Goal: Task Accomplishment & Management: Manage account settings

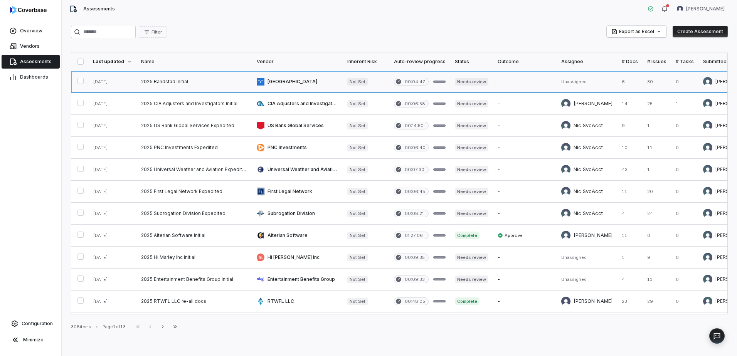
click at [497, 89] on link at bounding box center [525, 82] width 64 height 22
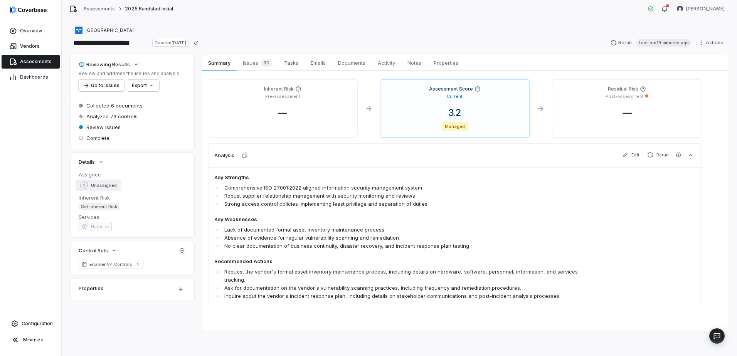
click at [94, 188] on span "Unassigned" at bounding box center [104, 186] width 26 height 6
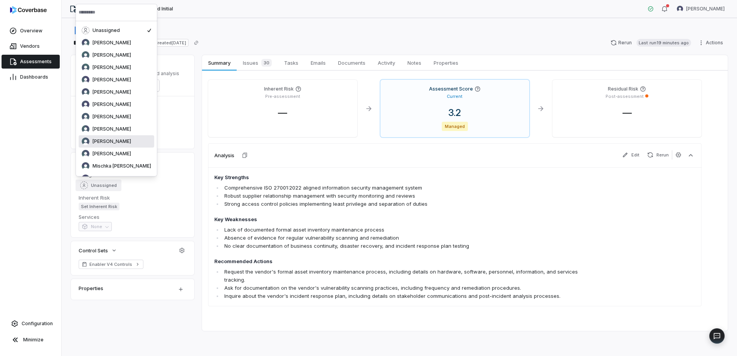
click at [116, 146] on div "Melanie Lorent" at bounding box center [117, 141] width 76 height 12
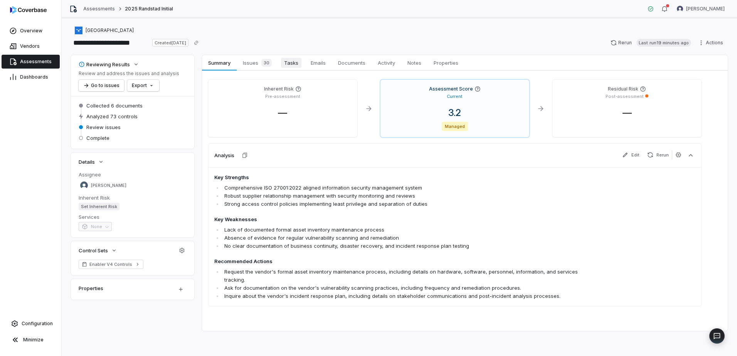
click at [282, 66] on span "Tasks" at bounding box center [291, 63] width 20 height 10
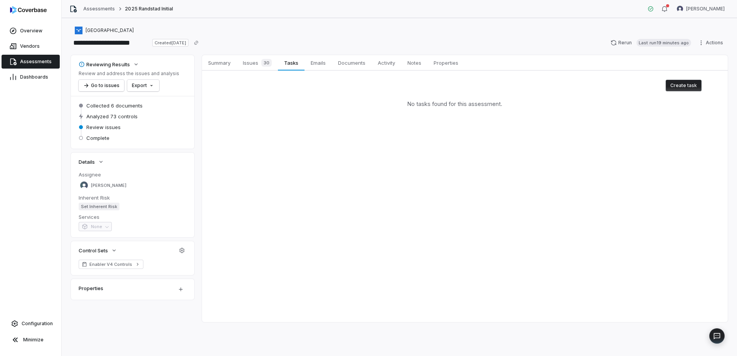
click at [693, 85] on button "Create task" at bounding box center [684, 86] width 36 height 12
type textarea "*"
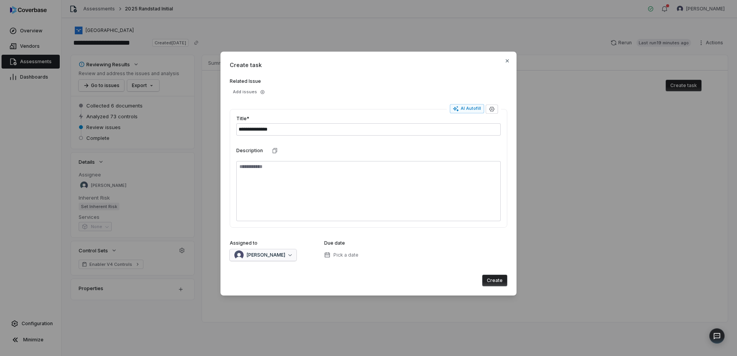
type input "**********"
click at [272, 258] on div "[PERSON_NAME]" at bounding box center [259, 255] width 51 height 9
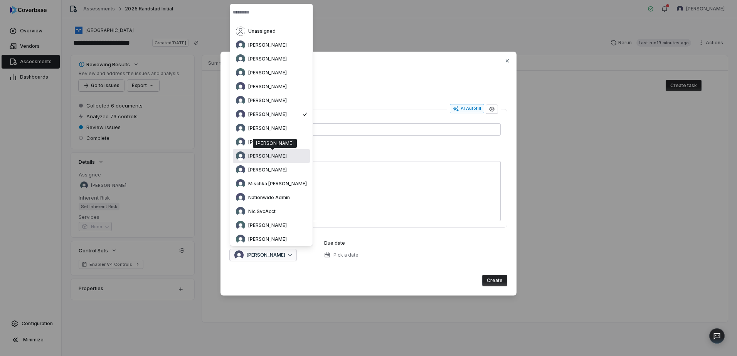
click at [251, 156] on span "Melanie Lorent" at bounding box center [267, 156] width 39 height 6
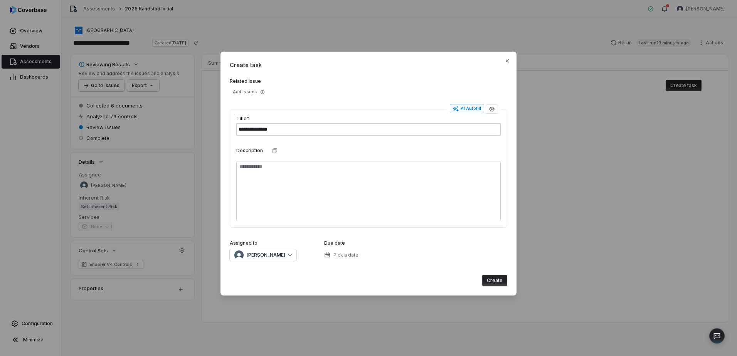
click at [492, 285] on button "Create" at bounding box center [494, 281] width 25 height 12
type textarea "*"
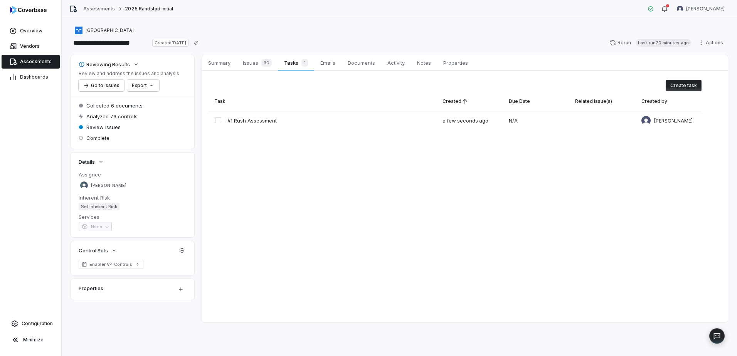
click at [36, 57] on link "Assessments" at bounding box center [31, 62] width 58 height 14
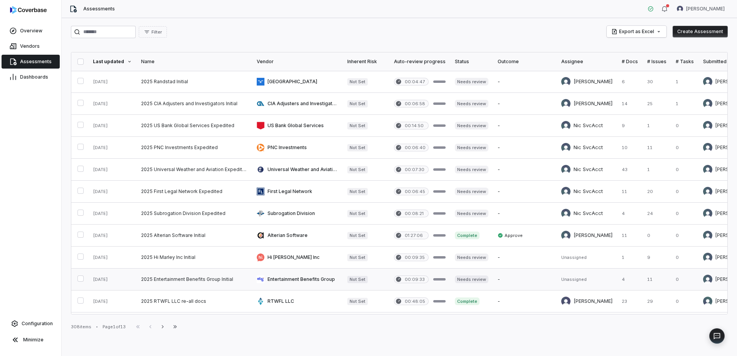
click at [203, 279] on link at bounding box center [195, 280] width 116 height 22
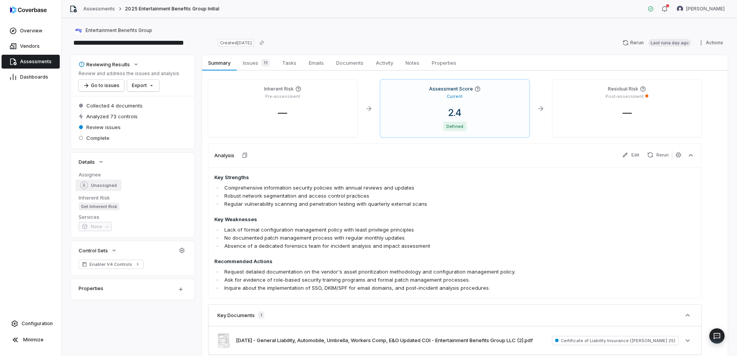
click at [105, 189] on div "Unassigned" at bounding box center [98, 186] width 37 height 8
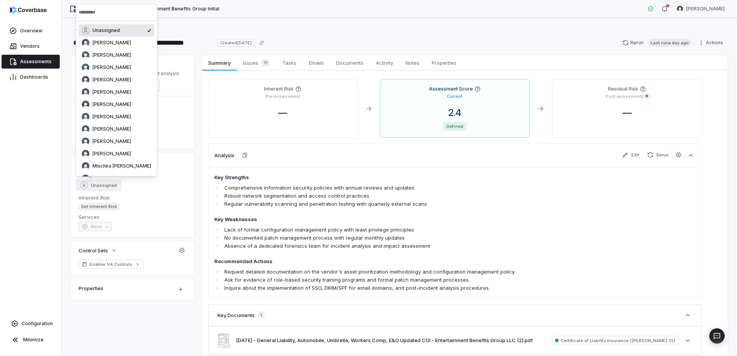
click at [110, 12] on input "text" at bounding box center [117, 12] width 76 height 17
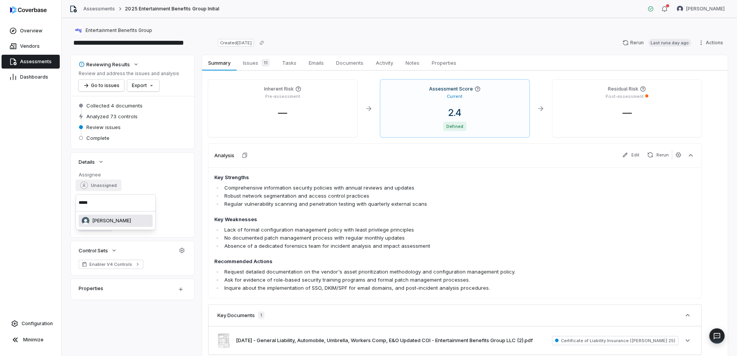
type input "*****"
click at [131, 222] on span "REKHA KOTHANDARAMAN" at bounding box center [112, 221] width 39 height 6
click at [291, 62] on span "Tasks" at bounding box center [289, 63] width 20 height 10
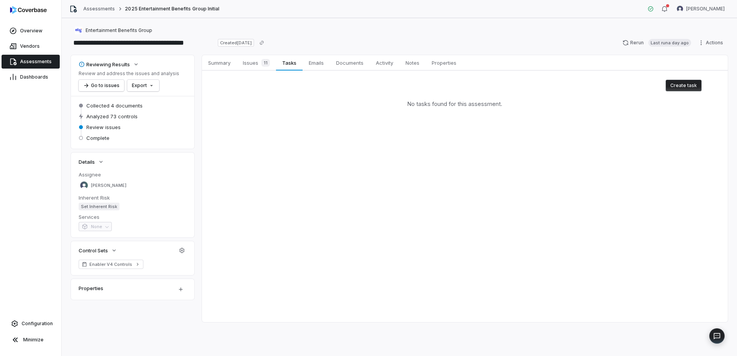
click at [688, 86] on button "Create task" at bounding box center [684, 86] width 36 height 12
type textarea "*"
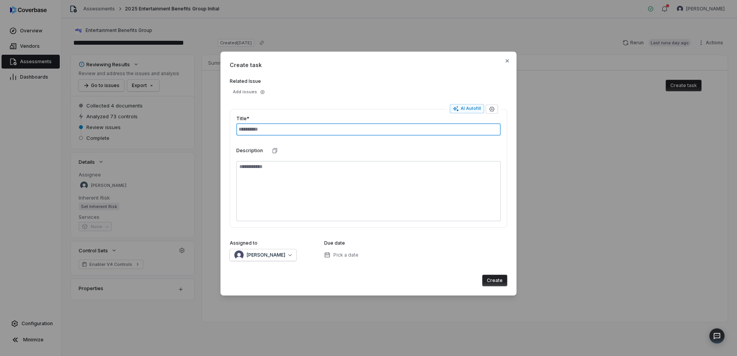
type input "*"
type textarea "*"
type input "**********"
click at [281, 260] on button "[PERSON_NAME]" at bounding box center [263, 256] width 67 height 12
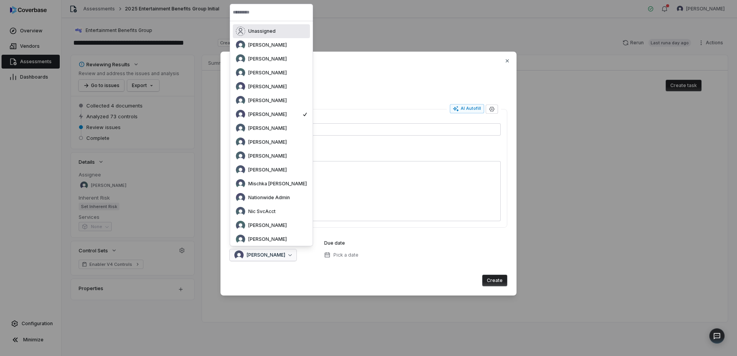
click at [277, 10] on input "text" at bounding box center [271, 12] width 77 height 17
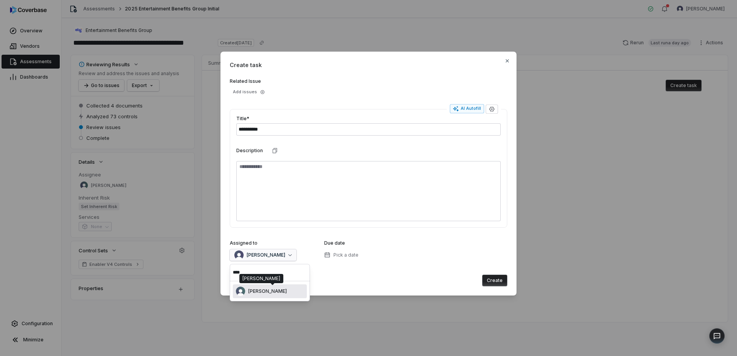
type input "****"
click at [299, 295] on div "REKHA KOTHANDARAMAN" at bounding box center [270, 291] width 68 height 9
click at [500, 284] on button "Create" at bounding box center [494, 281] width 25 height 12
type textarea "*"
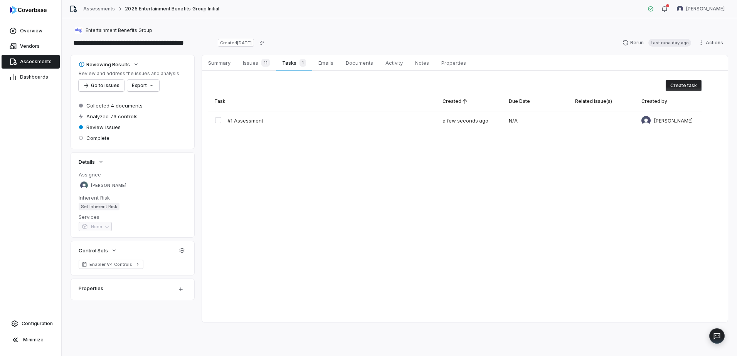
click at [31, 63] on span "Assessments" at bounding box center [36, 62] width 32 height 6
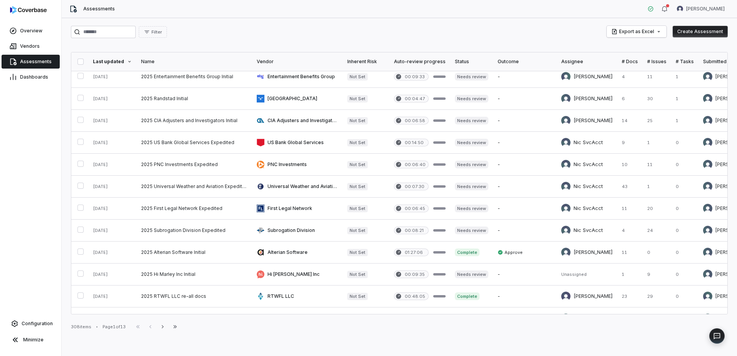
scroll to position [1, 0]
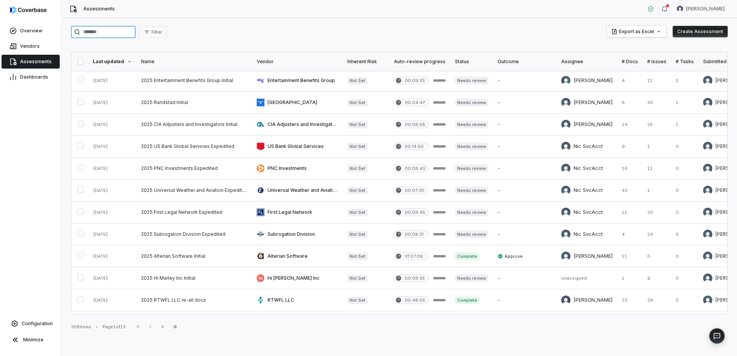
click at [99, 35] on input "search" at bounding box center [103, 32] width 65 height 12
click at [35, 44] on span "Vendors" at bounding box center [30, 46] width 20 height 6
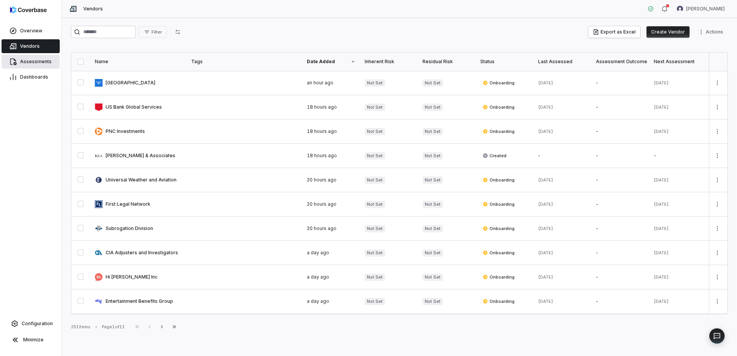
click at [20, 64] on link "Assessments" at bounding box center [31, 62] width 58 height 14
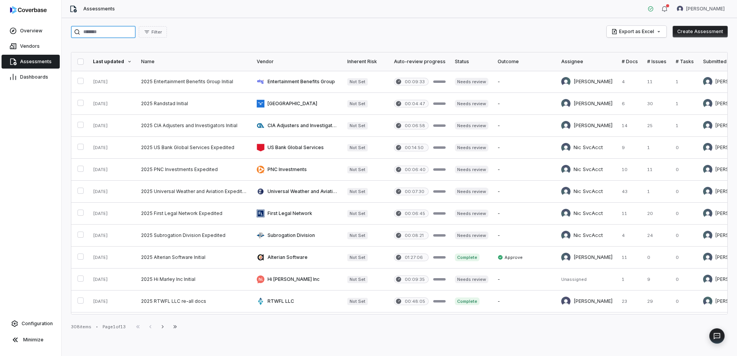
click at [100, 29] on input "search" at bounding box center [103, 32] width 65 height 12
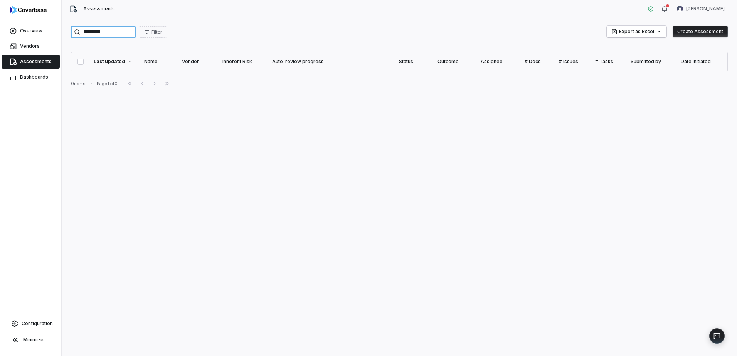
type input "**********"
drag, startPoint x: 127, startPoint y: 30, endPoint x: 0, endPoint y: 32, distance: 126.1
click at [2, 32] on div "**********" at bounding box center [368, 178] width 737 height 356
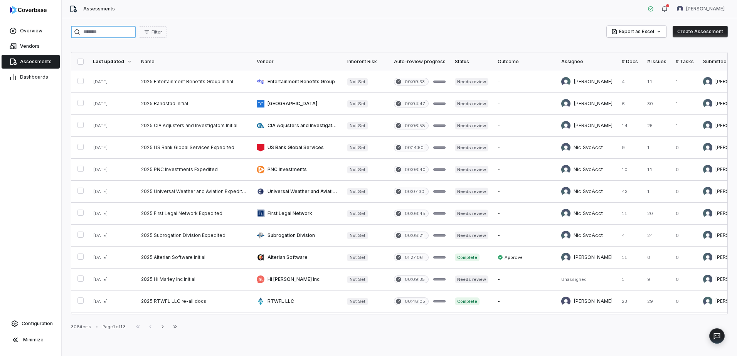
click at [86, 32] on input "search" at bounding box center [103, 32] width 65 height 12
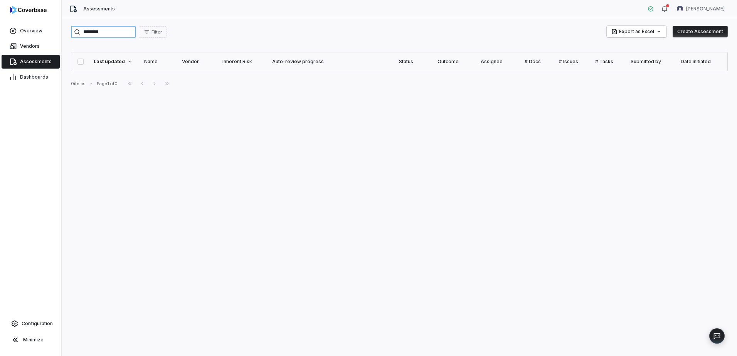
type input "********"
drag, startPoint x: 114, startPoint y: 34, endPoint x: 39, endPoint y: 22, distance: 75.7
click at [39, 22] on div "Overview Vendors Assessments Dashboards Configuration Minimize Assessments Kour…" at bounding box center [368, 178] width 737 height 356
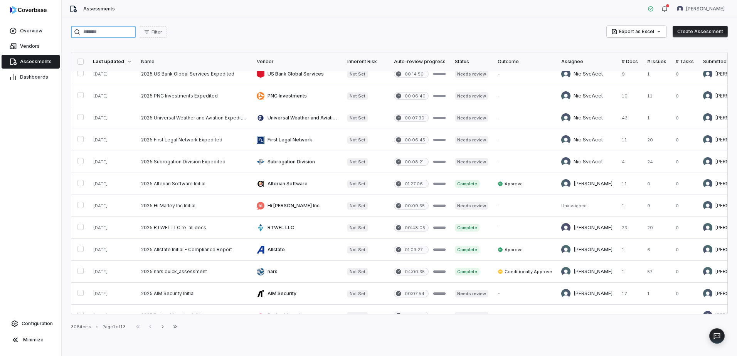
scroll to position [77, 0]
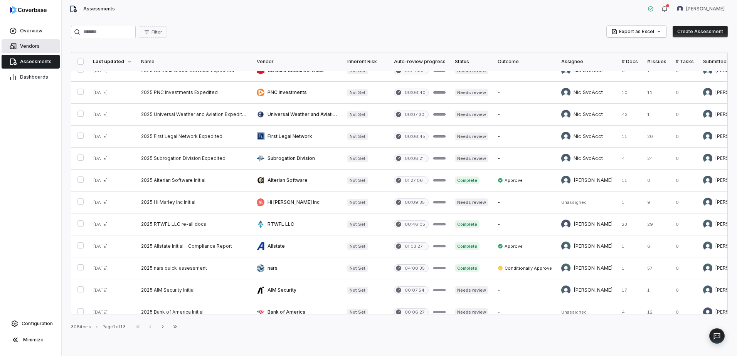
click at [44, 45] on link "Vendors" at bounding box center [31, 46] width 58 height 14
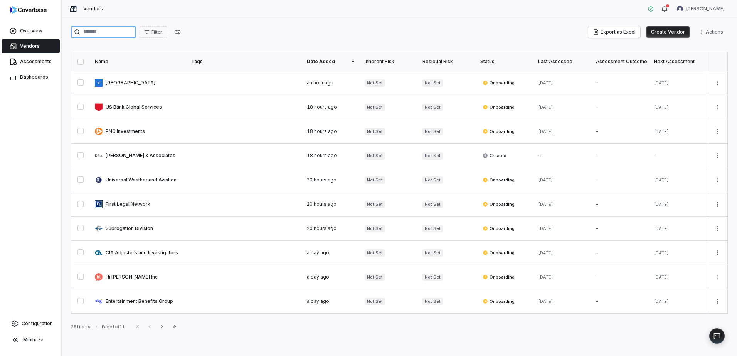
click at [108, 32] on input "search" at bounding box center [103, 32] width 65 height 12
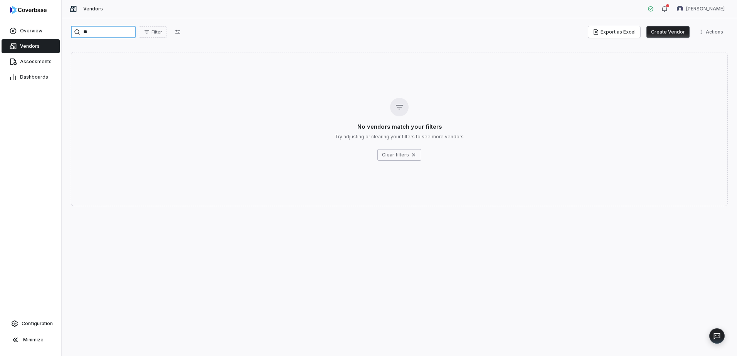
type input "*"
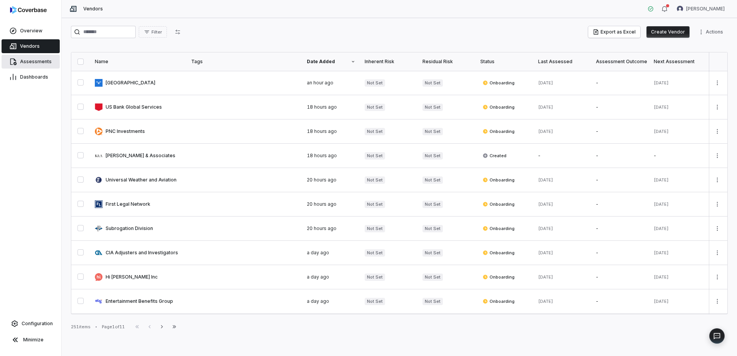
click at [51, 60] on link "Assessments" at bounding box center [31, 62] width 58 height 14
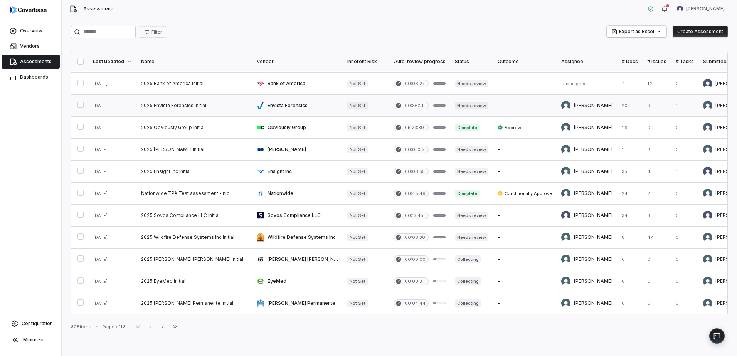
scroll to position [310, 0]
click at [169, 327] on button "Next" at bounding box center [163, 326] width 12 height 9
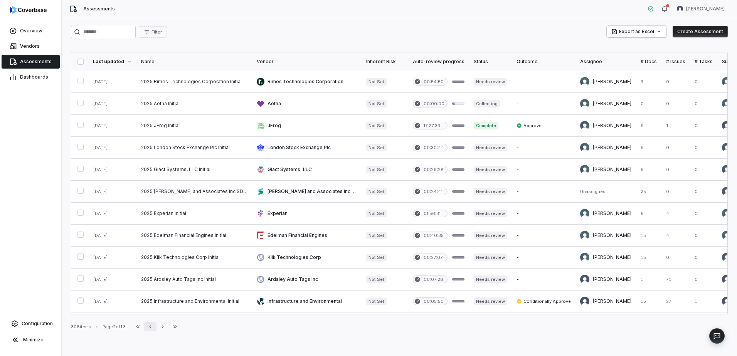
click at [151, 323] on button "Previous" at bounding box center [150, 326] width 12 height 9
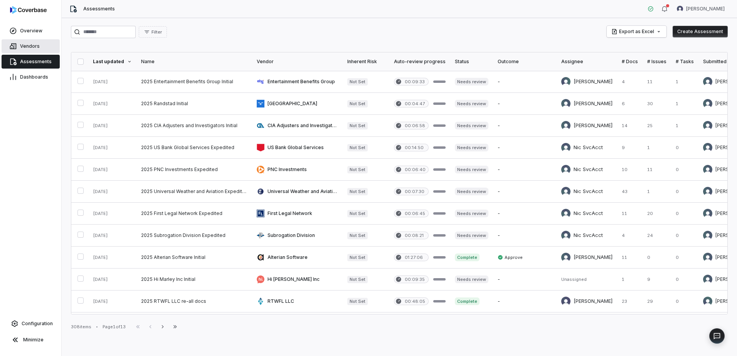
click at [25, 41] on link "Vendors" at bounding box center [31, 46] width 58 height 14
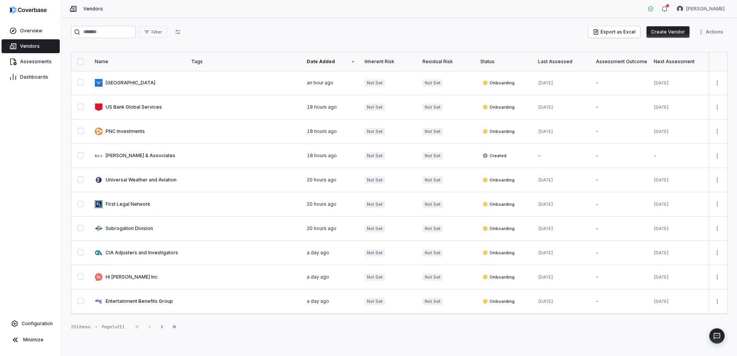
click at [670, 35] on button "Create Vendor" at bounding box center [668, 32] width 43 height 12
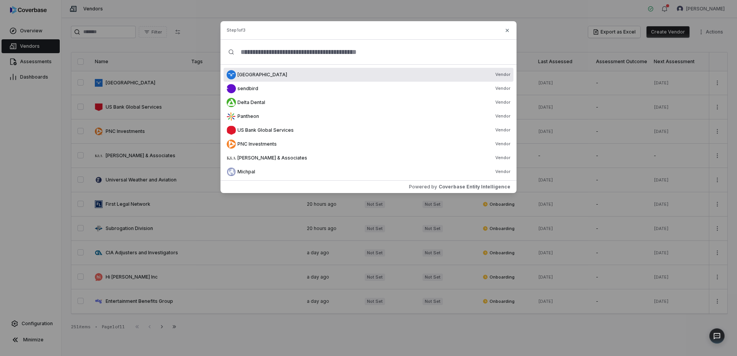
click at [263, 55] on input "text" at bounding box center [371, 52] width 275 height 25
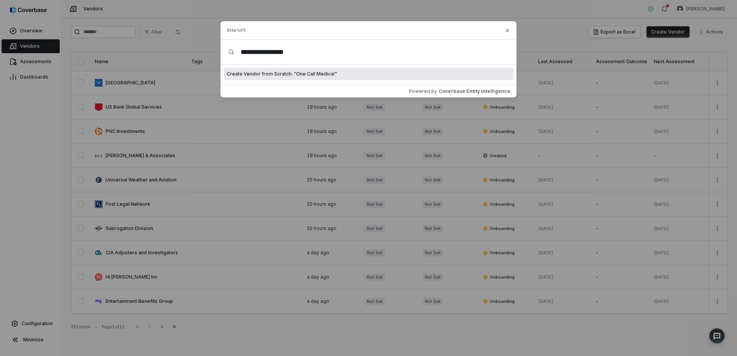
type input "**********"
click at [337, 72] on div "Create Vendor from Scratch: " One Call Medical "" at bounding box center [369, 74] width 290 height 12
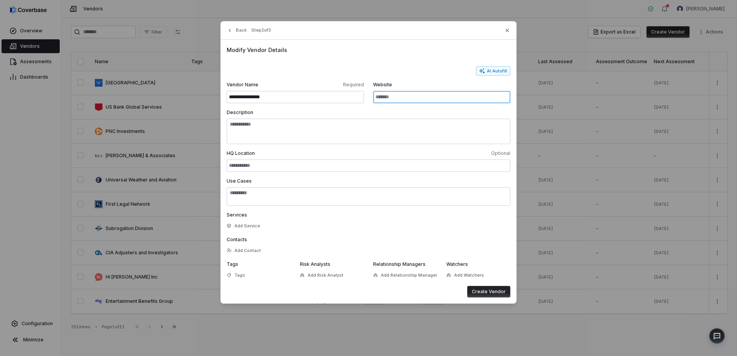
click at [387, 98] on input "Website" at bounding box center [441, 97] width 137 height 12
paste input "**********"
type input "**********"
click at [494, 72] on button "AI Autofill" at bounding box center [493, 70] width 34 height 9
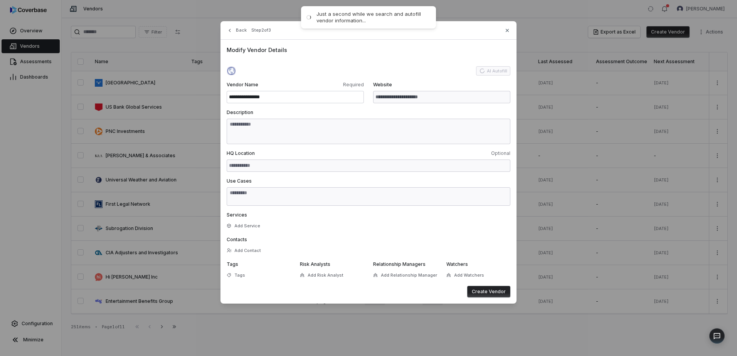
type input "**********"
type textarea "**********"
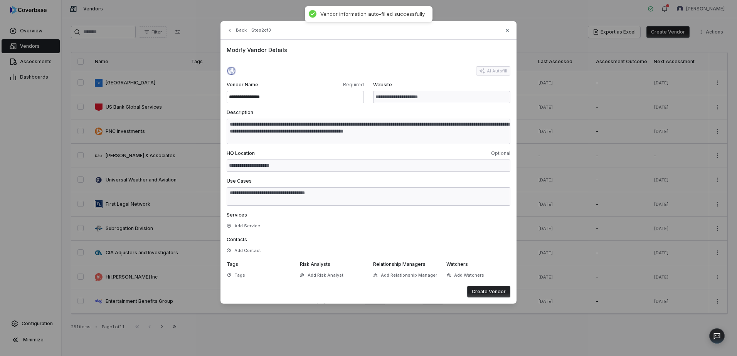
type textarea "**********"
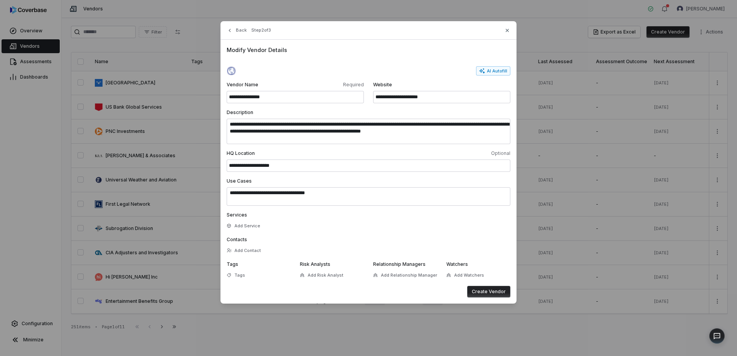
click at [498, 295] on button "Create Vendor" at bounding box center [488, 292] width 43 height 12
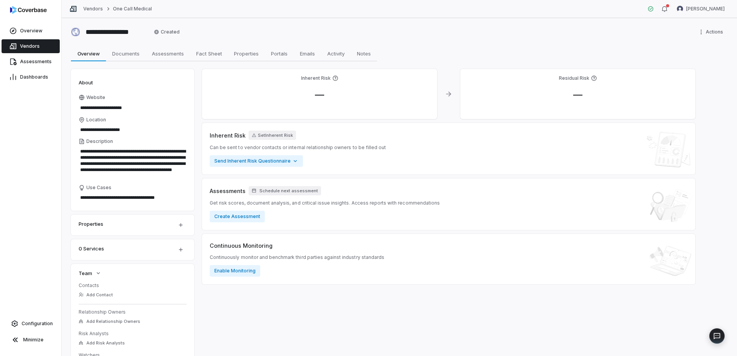
drag, startPoint x: 127, startPoint y: 49, endPoint x: 62, endPoint y: 76, distance: 70.7
click at [127, 49] on span "Documents" at bounding box center [126, 54] width 34 height 10
type textarea "*"
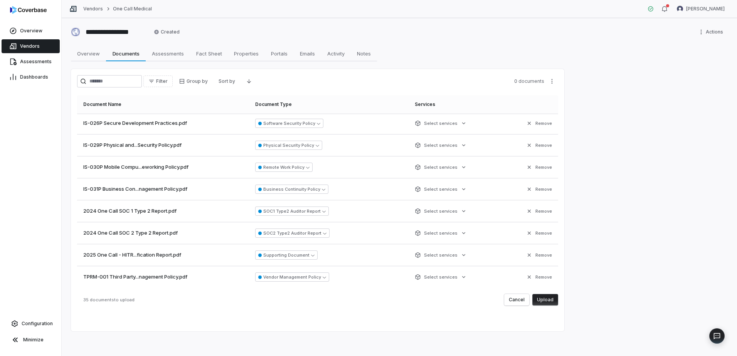
scroll to position [595, 0]
click at [547, 304] on button "Upload" at bounding box center [546, 300] width 26 height 12
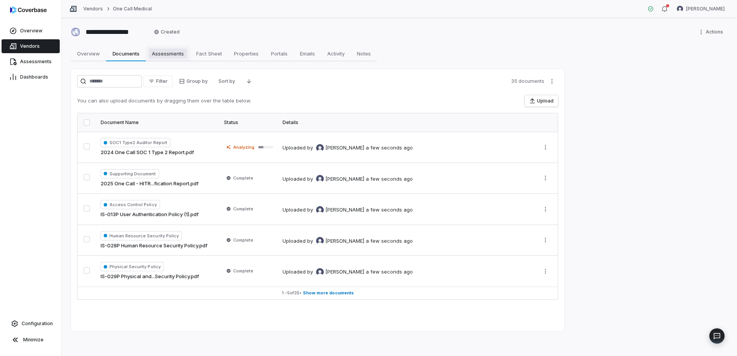
click at [185, 59] on link "Assessments Assessments" at bounding box center [168, 53] width 44 height 15
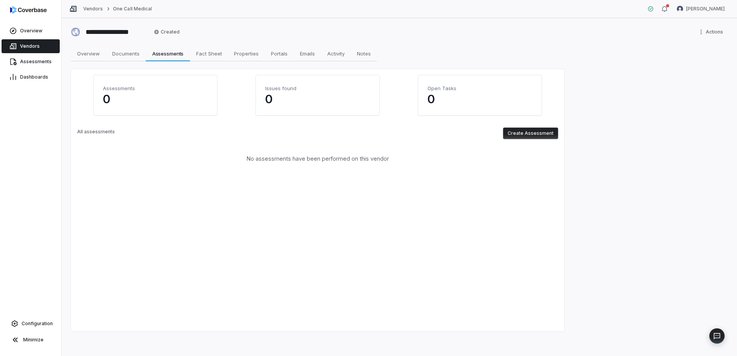
click at [525, 133] on button "Create Assessment" at bounding box center [530, 134] width 55 height 12
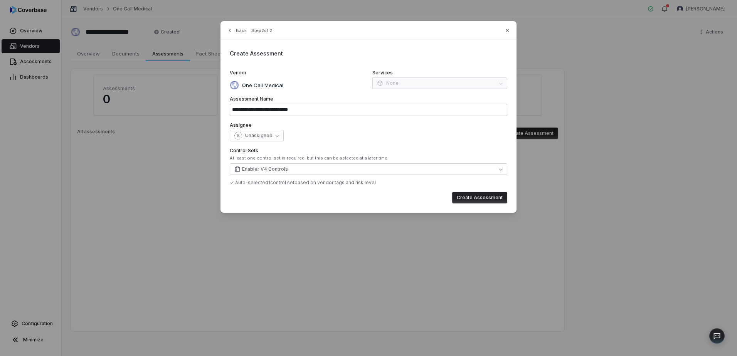
click at [477, 196] on button "Create Assessment" at bounding box center [479, 198] width 55 height 12
type input "**********"
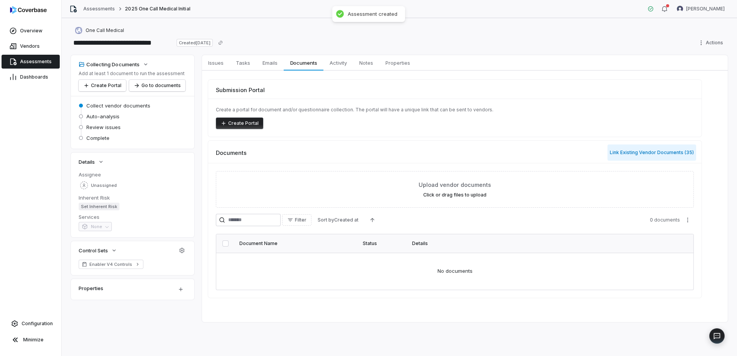
click at [645, 152] on button "Link Existing Vendor Documents ( 35 )" at bounding box center [652, 153] width 89 height 16
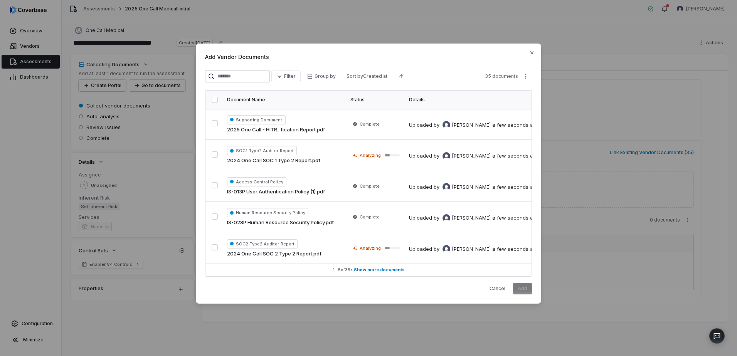
click at [216, 97] on button "button" at bounding box center [215, 100] width 6 height 6
click at [530, 292] on button "Add" at bounding box center [522, 289] width 19 height 12
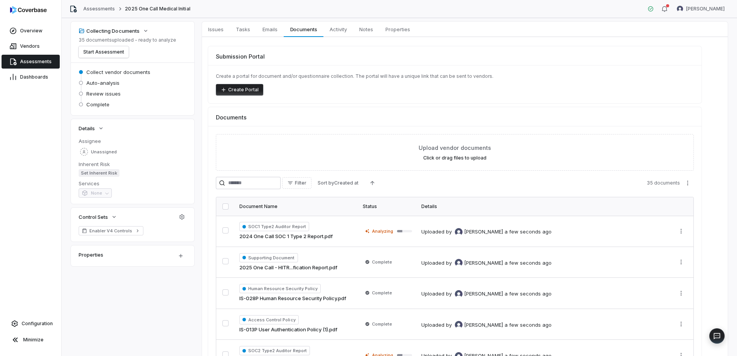
scroll to position [103, 0]
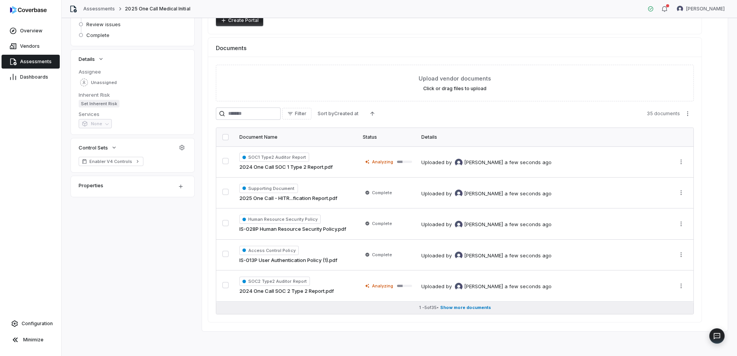
click at [483, 310] on span "Show more documents" at bounding box center [465, 308] width 51 height 6
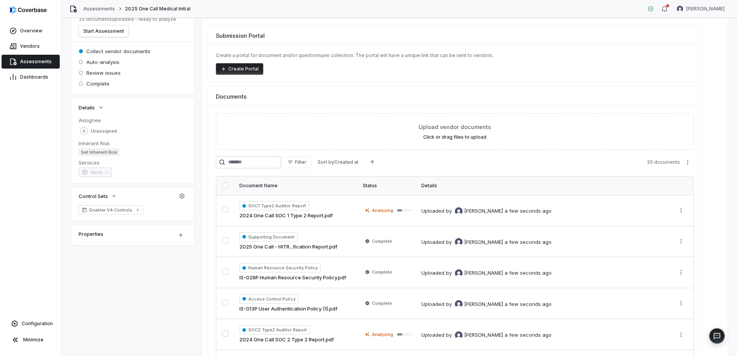
scroll to position [0, 0]
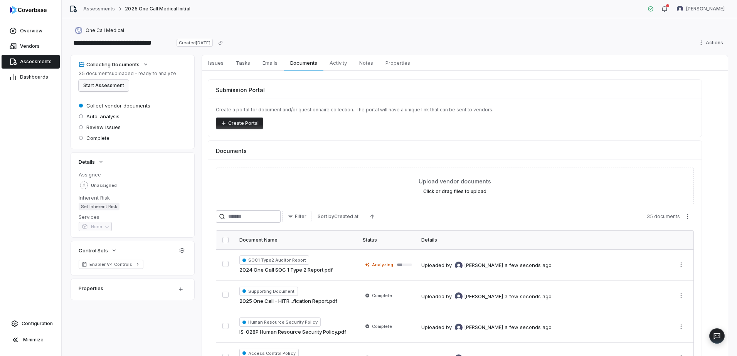
click at [105, 85] on button "Start Assessment" at bounding box center [104, 86] width 50 height 12
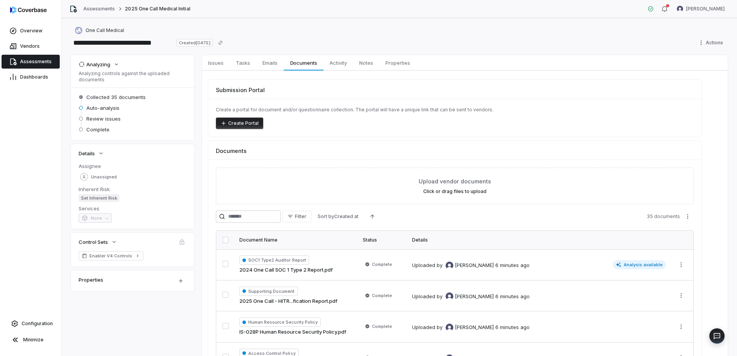
click at [28, 57] on link "Assessments" at bounding box center [31, 62] width 58 height 14
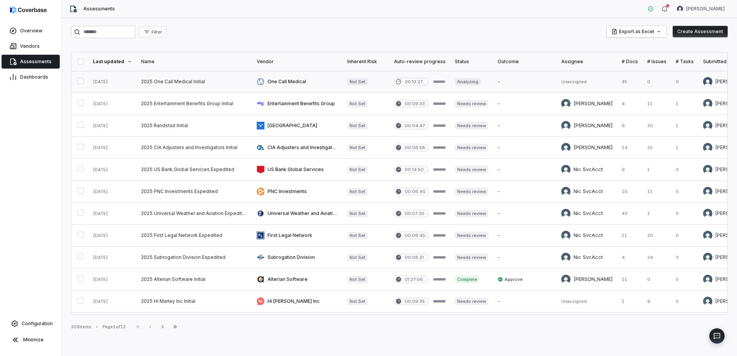
click at [218, 76] on link at bounding box center [195, 82] width 116 height 22
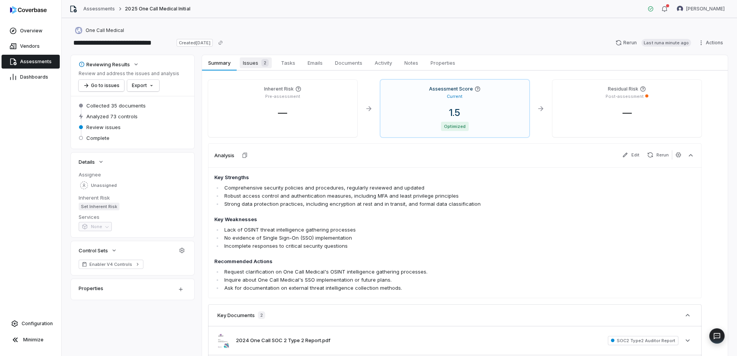
click at [244, 63] on span "Issues 2" at bounding box center [256, 62] width 32 height 11
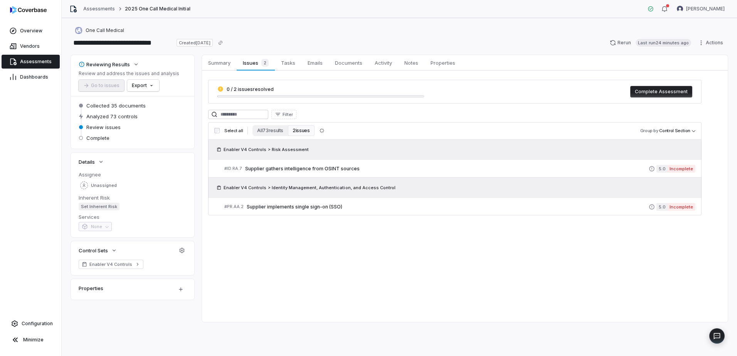
click at [39, 62] on span "Assessments" at bounding box center [36, 62] width 32 height 6
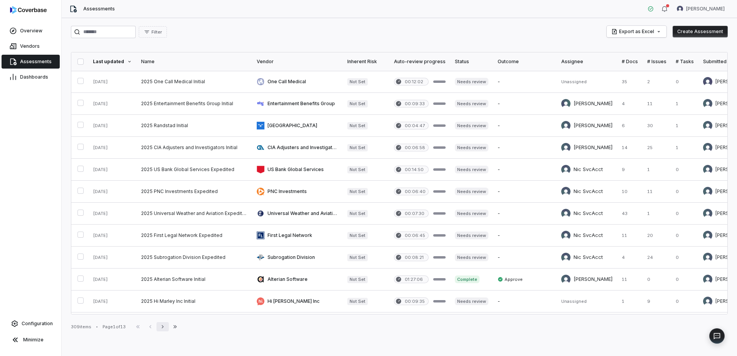
click at [162, 329] on icon "button" at bounding box center [163, 327] width 6 height 6
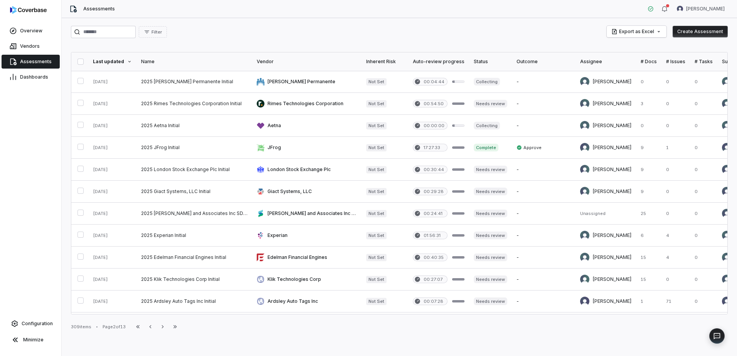
click at [154, 326] on icon "button" at bounding box center [150, 327] width 6 height 6
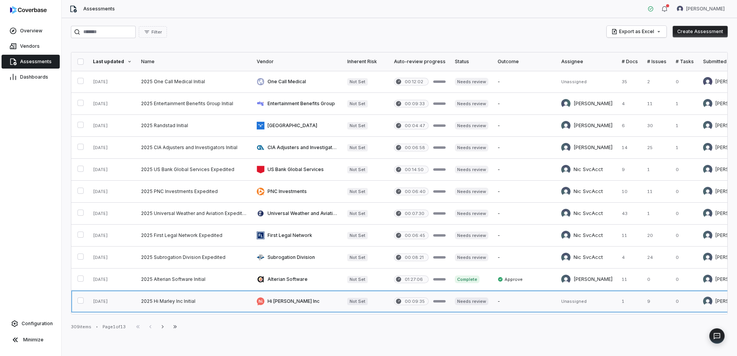
click at [291, 304] on link at bounding box center [297, 302] width 91 height 22
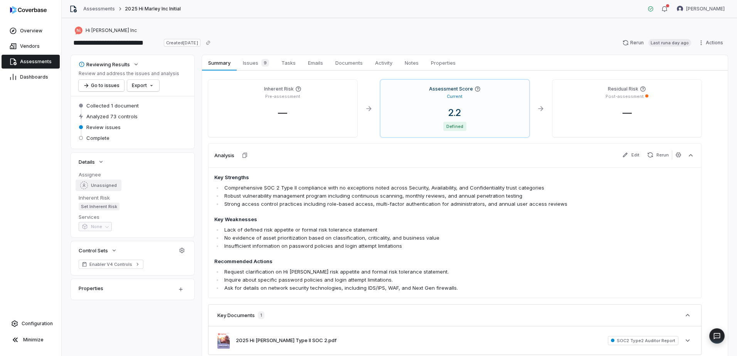
click at [105, 186] on span "Unassigned" at bounding box center [104, 186] width 26 height 6
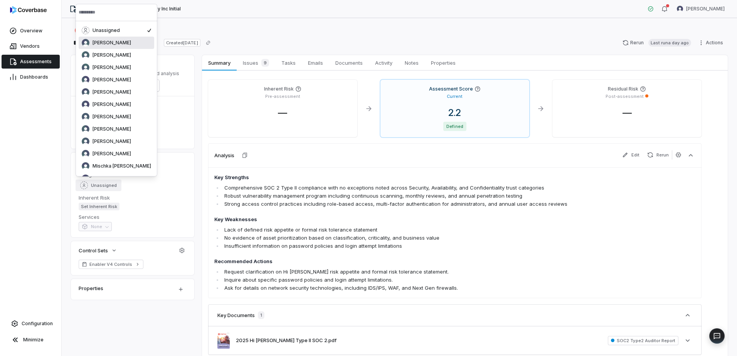
click at [104, 41] on span "Anita Ritter" at bounding box center [112, 43] width 39 height 6
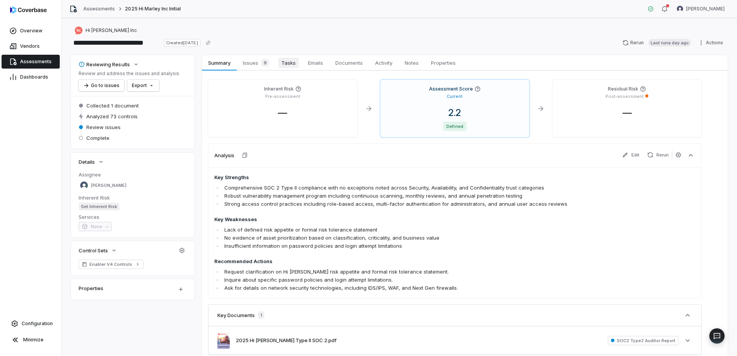
click at [288, 61] on span "Tasks" at bounding box center [288, 63] width 20 height 10
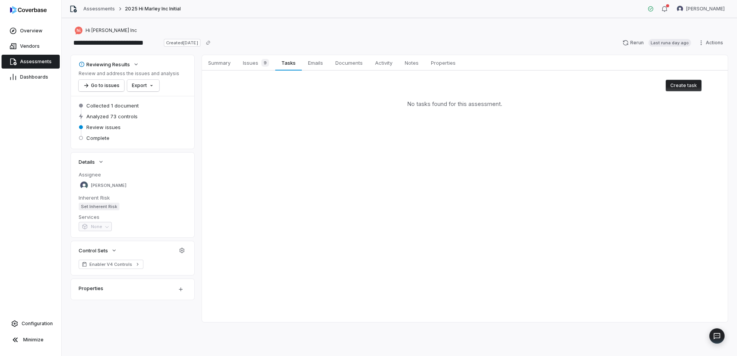
click at [692, 83] on button "Create task" at bounding box center [684, 86] width 36 height 12
type textarea "*"
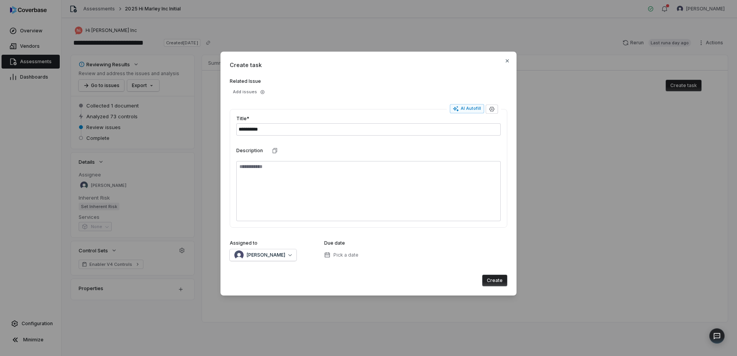
type input "**********"
click at [265, 249] on div "Assigned to Kourtney Shields" at bounding box center [274, 250] width 88 height 21
click at [265, 251] on div "[PERSON_NAME]" at bounding box center [259, 255] width 51 height 9
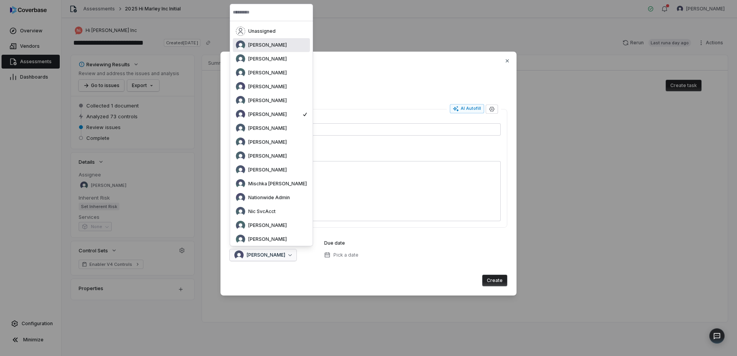
click at [272, 42] on span "Anita Ritter" at bounding box center [267, 45] width 39 height 6
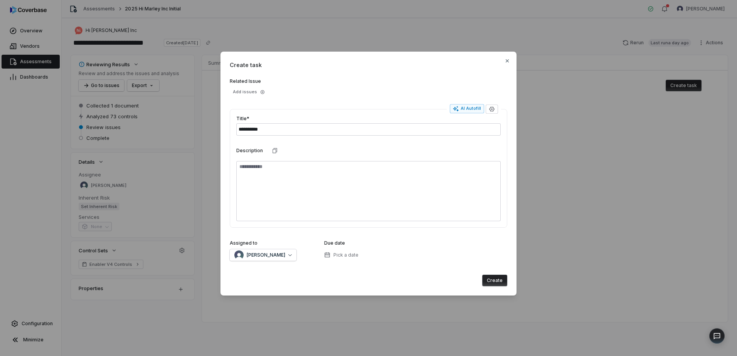
click at [489, 278] on button "Create" at bounding box center [494, 281] width 25 height 12
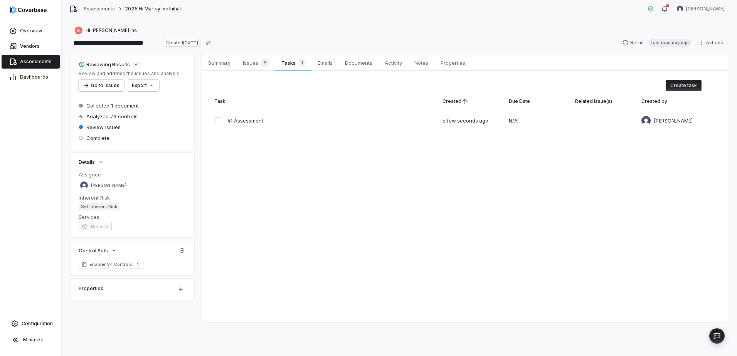
drag, startPoint x: 27, startPoint y: 58, endPoint x: 0, endPoint y: 66, distance: 28.0
click at [27, 58] on link "Assessments" at bounding box center [31, 62] width 58 height 14
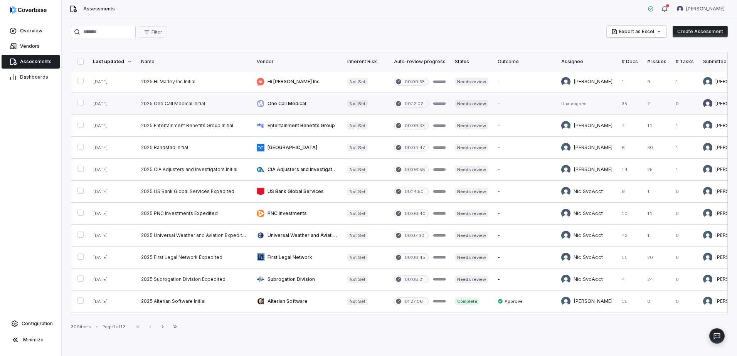
click at [496, 102] on link at bounding box center [525, 104] width 64 height 22
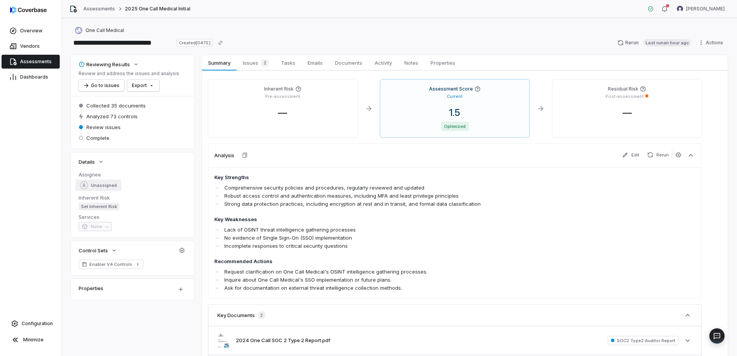
click at [91, 189] on div "Unassigned" at bounding box center [98, 186] width 37 height 8
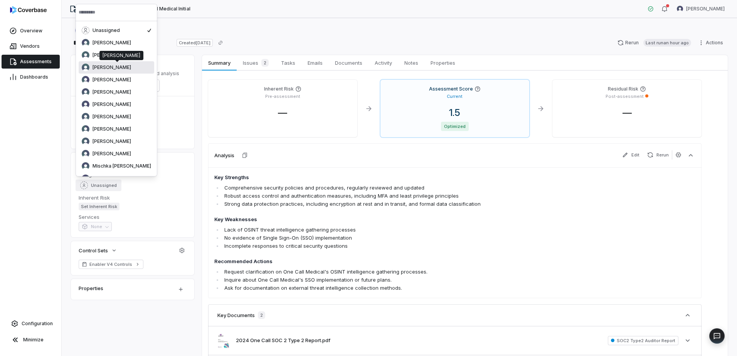
click at [90, 68] on div "[PERSON_NAME]" at bounding box center [116, 68] width 69 height 8
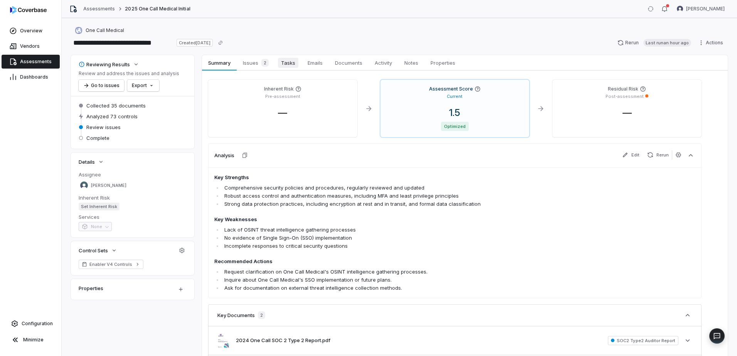
click at [291, 64] on span "Tasks" at bounding box center [288, 63] width 20 height 10
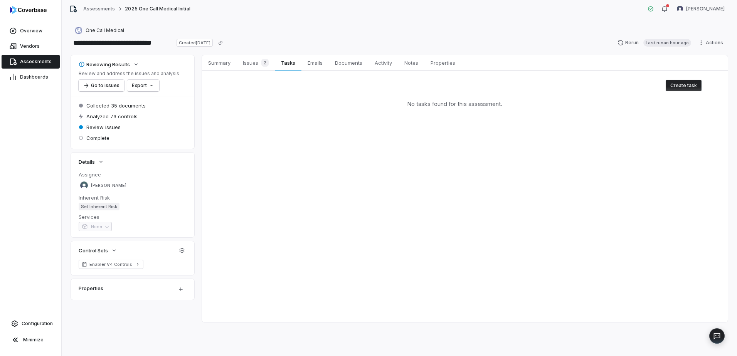
click at [673, 89] on button "Create task" at bounding box center [684, 86] width 36 height 12
type textarea "*"
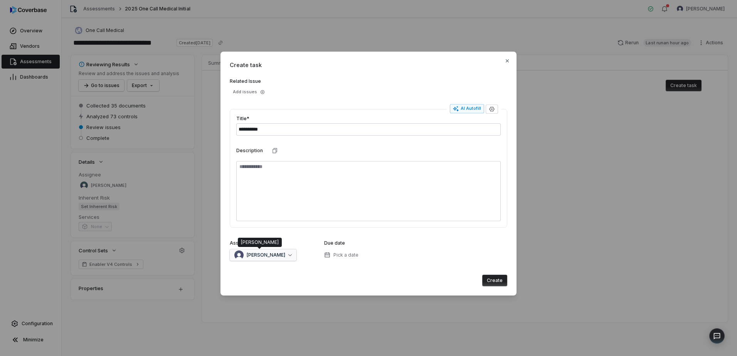
type input "**********"
click at [281, 257] on span "[PERSON_NAME]" at bounding box center [266, 255] width 39 height 6
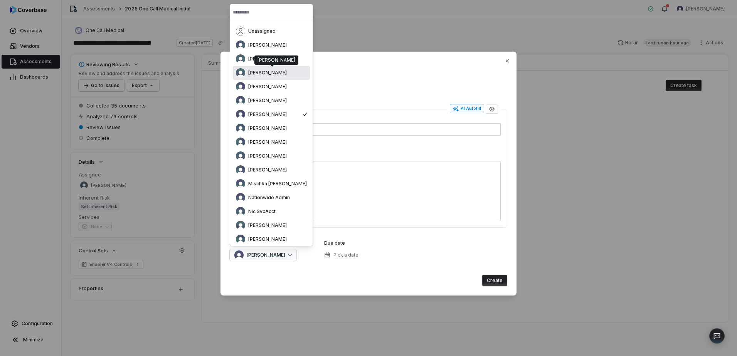
click at [267, 72] on span "[PERSON_NAME]" at bounding box center [267, 73] width 39 height 6
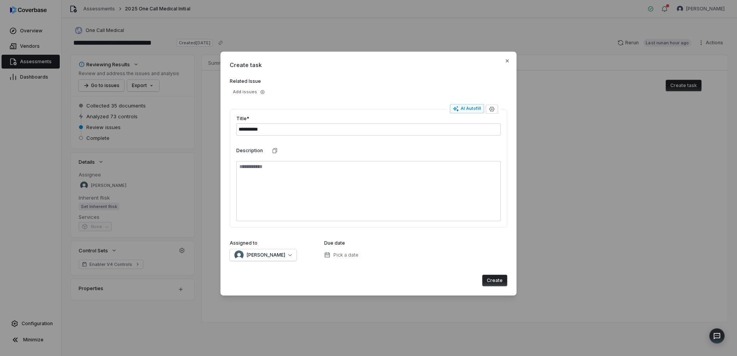
click at [501, 281] on button "Create" at bounding box center [494, 281] width 25 height 12
type textarea "*"
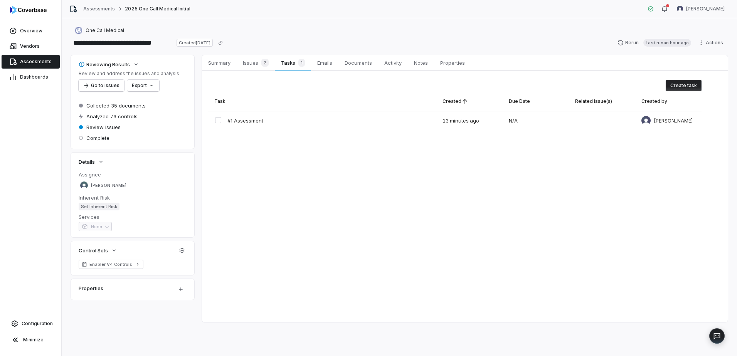
click at [27, 54] on div "Vendors" at bounding box center [30, 46] width 61 height 15
click at [29, 59] on span "Assessments" at bounding box center [36, 62] width 32 height 6
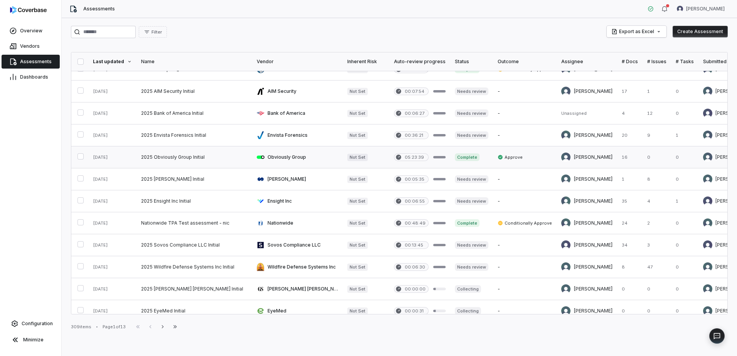
scroll to position [310, 0]
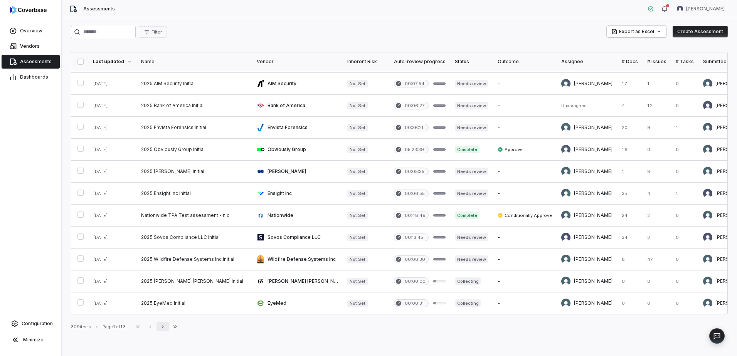
click at [166, 328] on icon "button" at bounding box center [163, 327] width 6 height 6
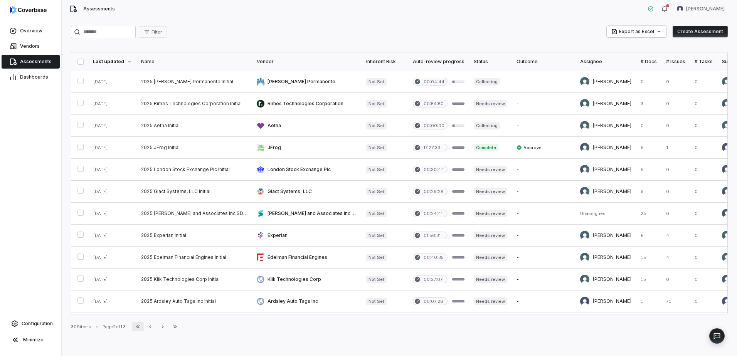
click at [141, 327] on icon "button" at bounding box center [138, 327] width 6 height 6
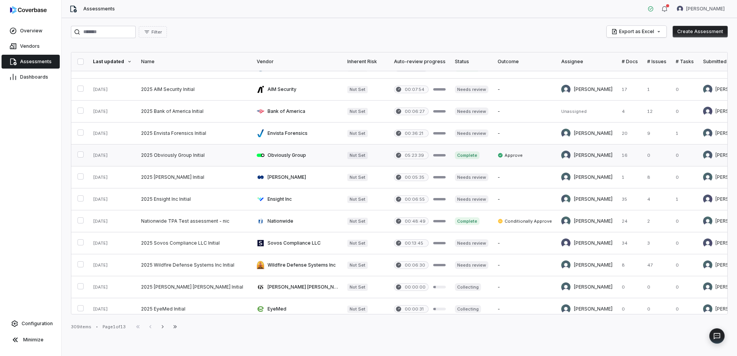
scroll to position [309, 0]
